Goal: Navigation & Orientation: Find specific page/section

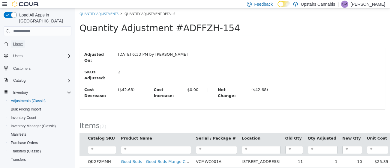
click at [18, 42] on span "Home" at bounding box center [18, 44] width 10 height 5
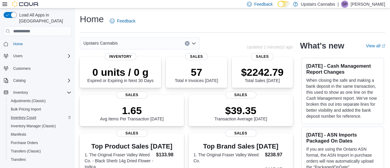
scroll to position [61, 0]
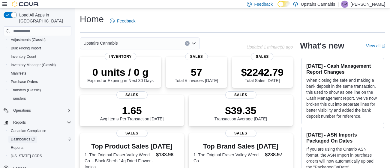
click at [23, 137] on span "Dashboards" at bounding box center [23, 139] width 24 height 5
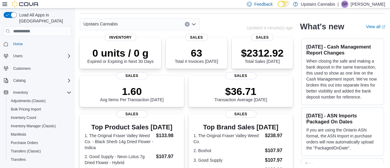
scroll to position [93, 0]
